Goal: Task Accomplishment & Management: Manage account settings

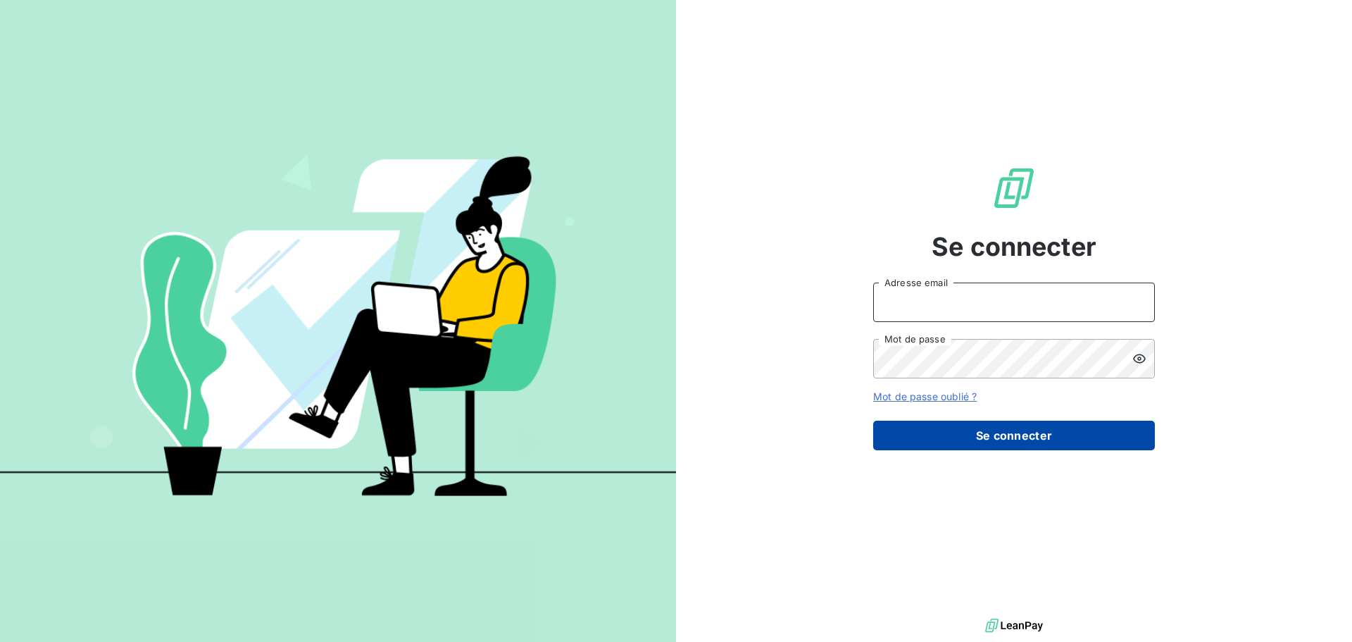
type input "[EMAIL_ADDRESS][DOMAIN_NAME]"
click at [1033, 437] on button "Se connecter" at bounding box center [1014, 435] width 282 height 30
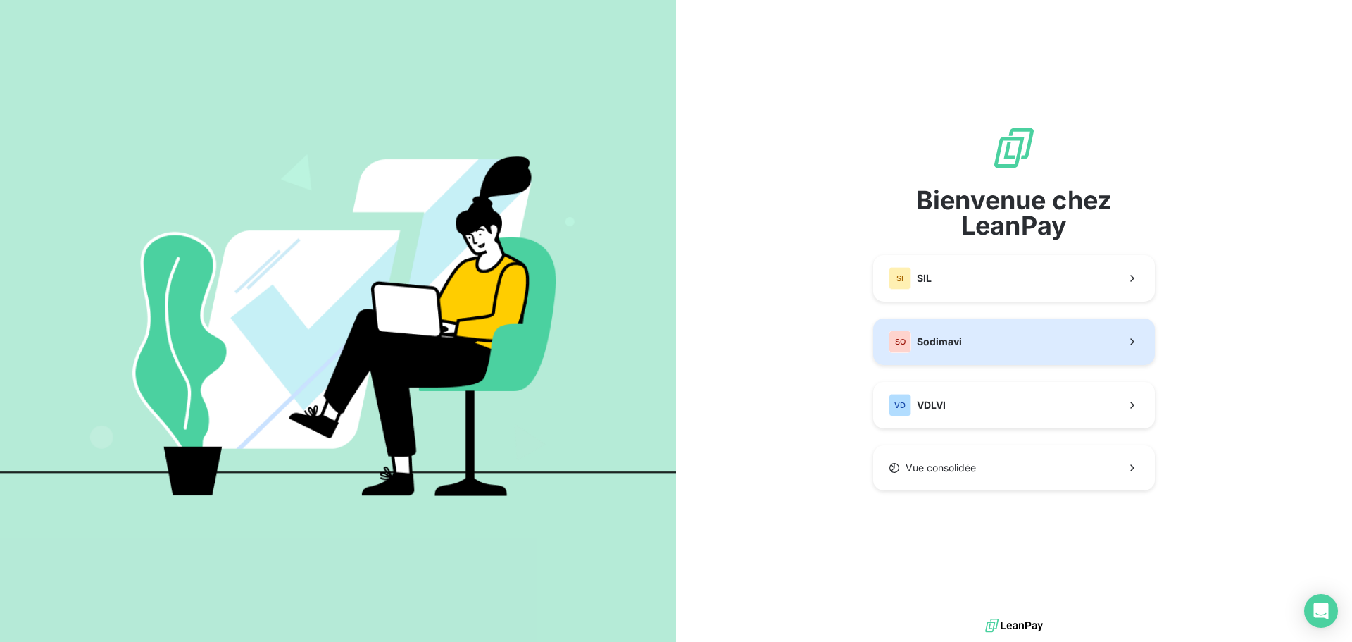
click at [963, 345] on button "SO Sodimavi" at bounding box center [1014, 341] width 282 height 46
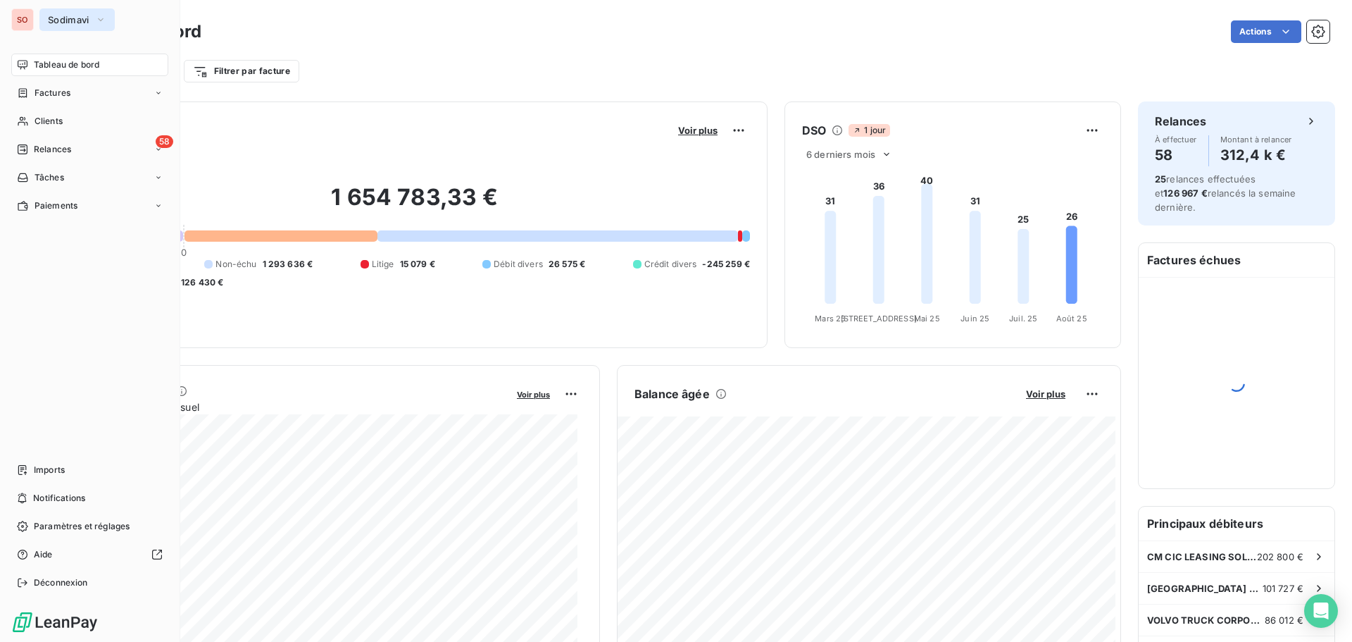
click at [81, 14] on button "Sodimavi" at bounding box center [76, 19] width 75 height 23
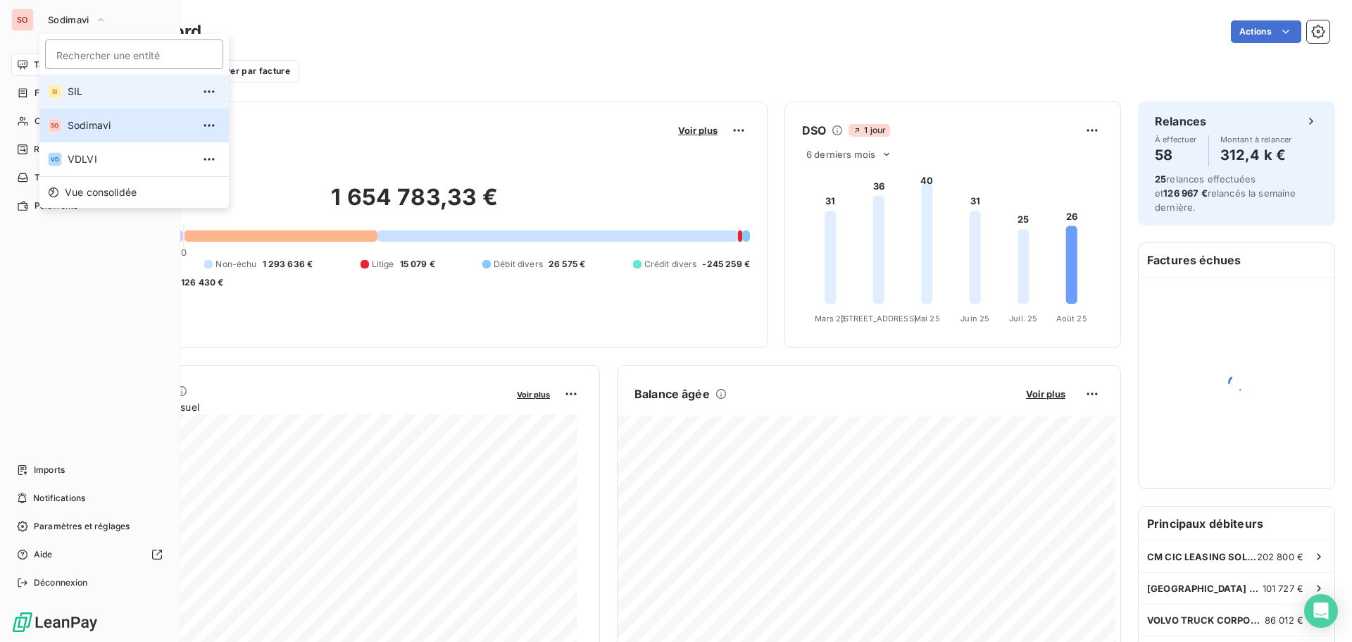
click at [68, 93] on span "SIL" at bounding box center [130, 92] width 125 height 14
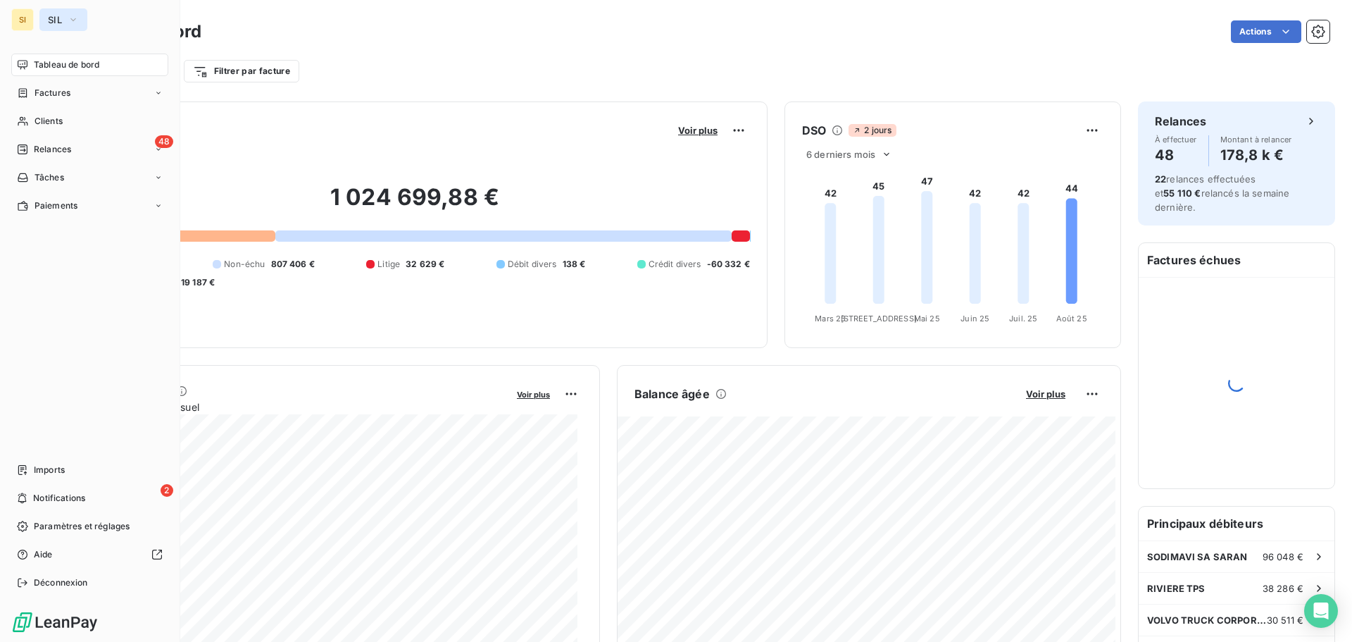
click at [58, 21] on span "SIL" at bounding box center [55, 19] width 14 height 11
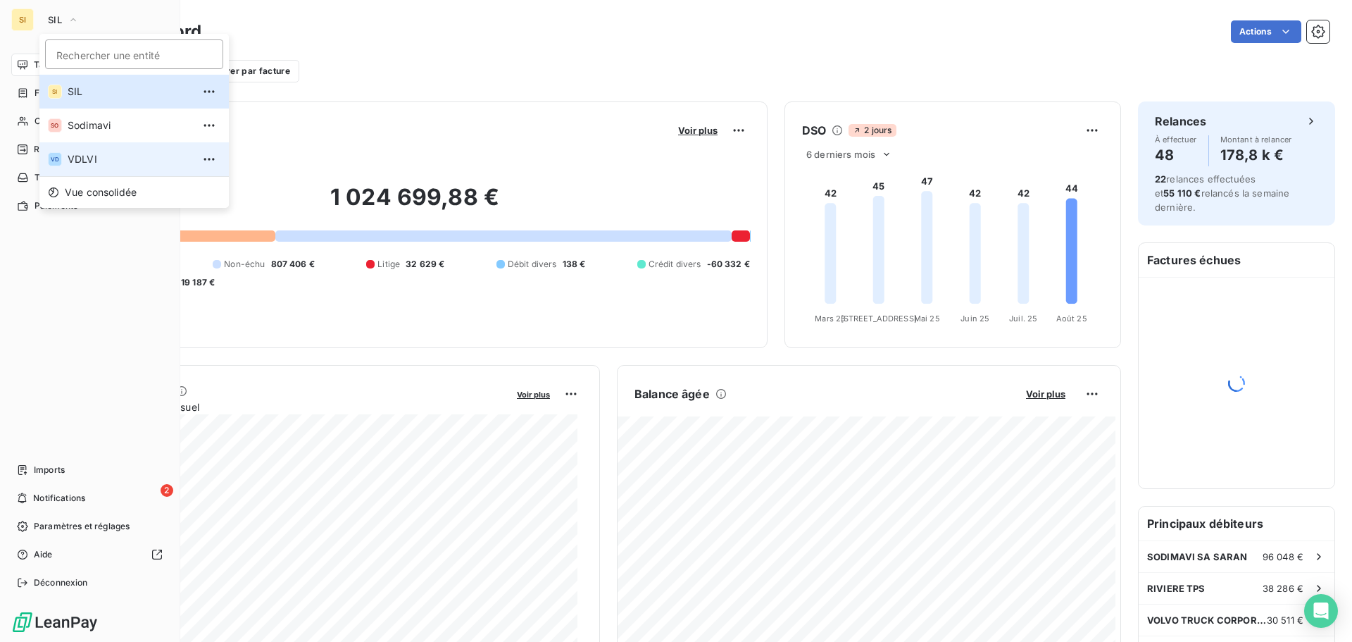
click at [90, 165] on span "VDLVI" at bounding box center [130, 159] width 125 height 14
